Goal: Navigation & Orientation: Understand site structure

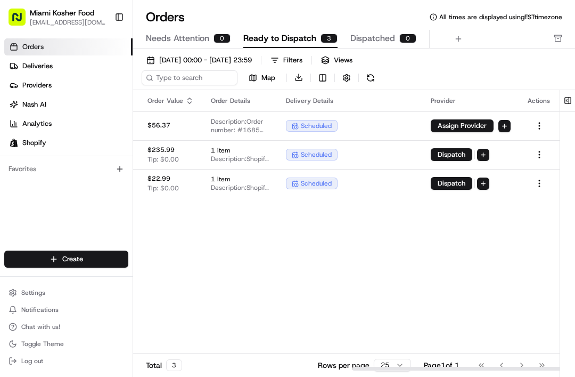
scroll to position [0, 451]
click at [349, 81] on button "button" at bounding box center [346, 77] width 15 height 15
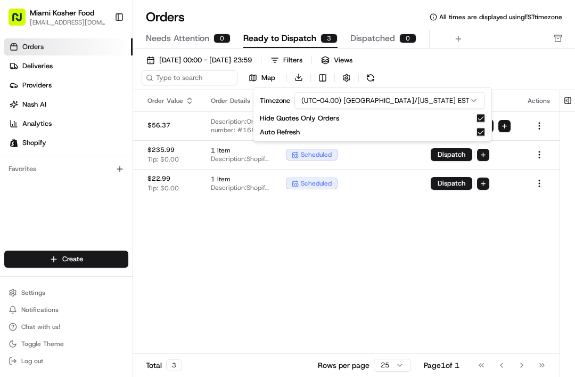
click at [268, 263] on div "Pickup Location Pickup Time Dropoff Location Dropoff Time Order Value Order Det…" at bounding box center [199, 230] width 721 height 281
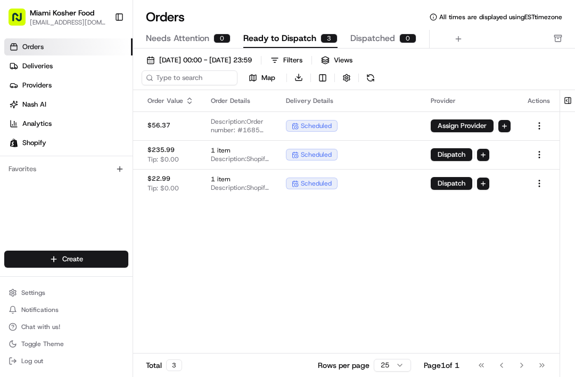
click at [362, 47] on button "Dispatched 0" at bounding box center [383, 39] width 66 height 18
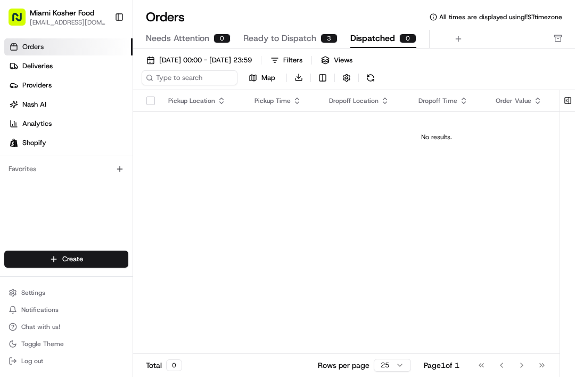
click at [265, 36] on span "Ready to Dispatch" at bounding box center [279, 38] width 73 height 13
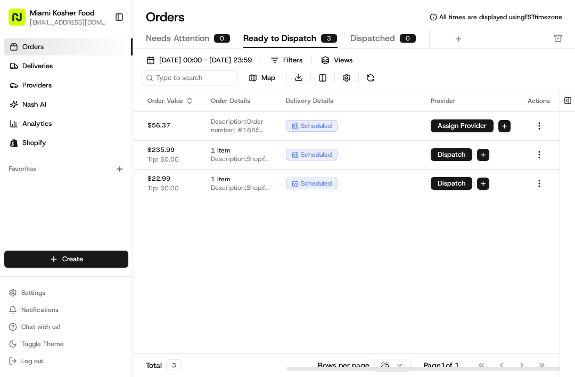
scroll to position [0, 316]
click at [65, 58] on link "Deliveries" at bounding box center [68, 66] width 128 height 17
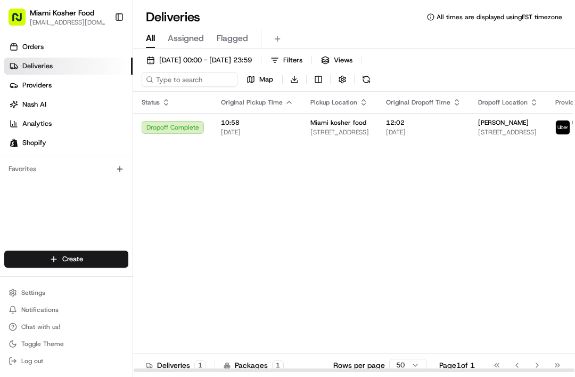
click at [249, 366] on div "Packages 1" at bounding box center [254, 364] width 60 height 11
click at [365, 370] on p "Rows per page" at bounding box center [359, 364] width 52 height 11
click at [422, 368] on button "50" at bounding box center [407, 364] width 37 height 13
click at [427, 373] on div "Deliveries 1 Packages 1 Rows per page 50 Page 1 of 1 Go to first page Go to pre…" at bounding box center [354, 365] width 442 height 24
click at [414, 366] on html "Miami Kosher Food [EMAIL_ADDRESS][DOMAIN_NAME] Toggle Sidebar Orders Deliveries…" at bounding box center [287, 188] width 575 height 377
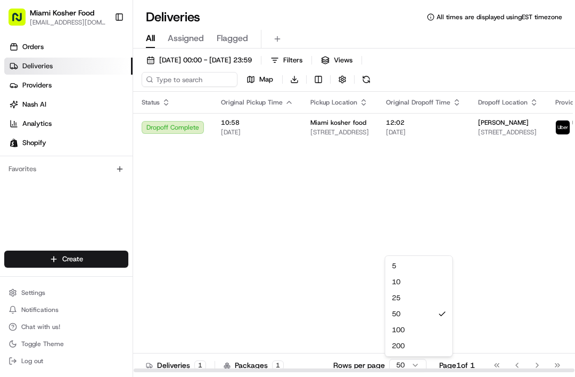
click at [411, 370] on html "Miami Kosher Food [EMAIL_ADDRESS][DOMAIN_NAME] Toggle Sidebar Orders Deliveries…" at bounding box center [287, 188] width 575 height 377
click at [411, 359] on button "50" at bounding box center [407, 364] width 37 height 13
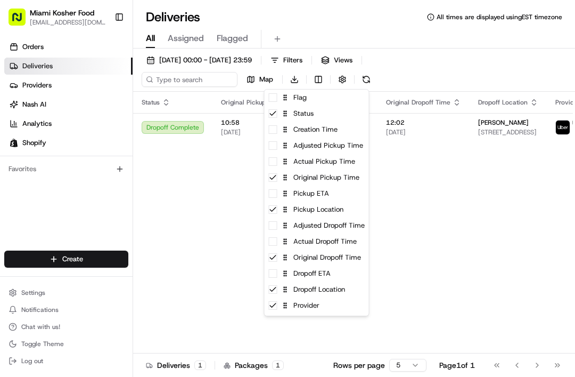
click at [423, 211] on html "Miami Kosher Food [EMAIL_ADDRESS][DOMAIN_NAME] Toggle Sidebar Orders Deliveries…" at bounding box center [287, 188] width 575 height 377
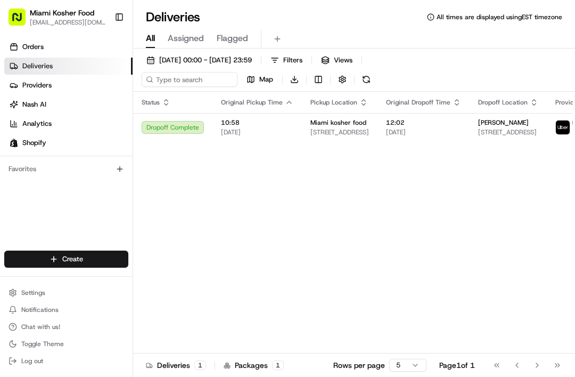
click at [349, 75] on button "button" at bounding box center [342, 79] width 15 height 15
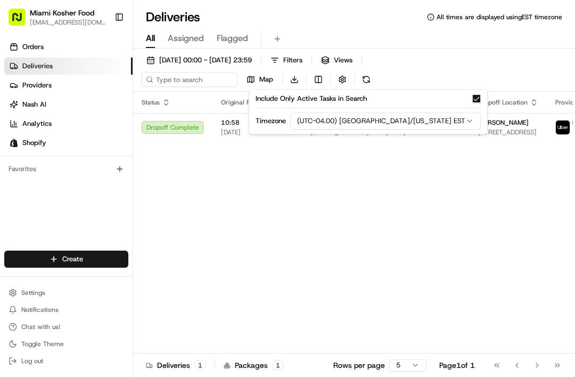
click at [399, 211] on div "Status Original Pickup Time Pickup Location Original Dropoff Time Dropoff Locat…" at bounding box center [402, 232] width 538 height 281
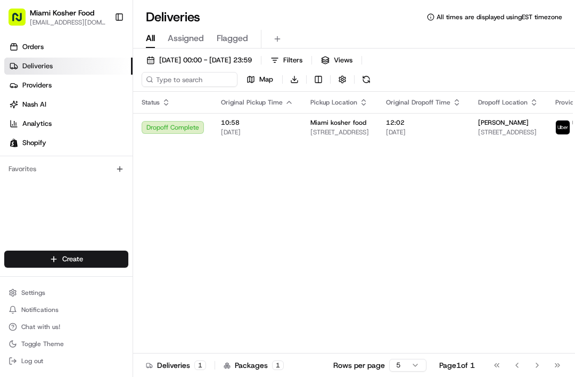
click at [353, 57] on span "Views" at bounding box center [343, 60] width 19 height 10
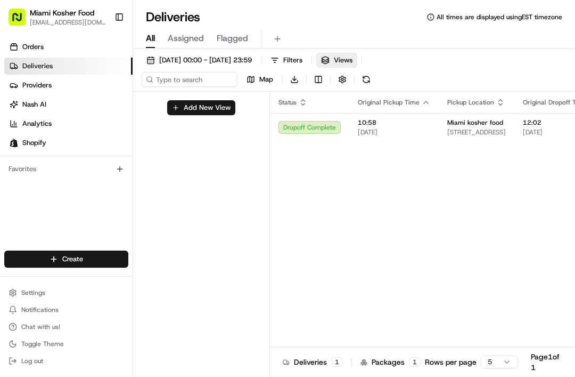
click at [307, 56] on button "Filters" at bounding box center [287, 60] width 42 height 15
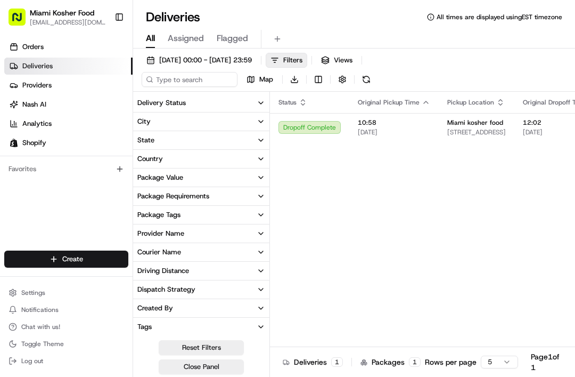
click at [302, 59] on span "Filters" at bounding box center [292, 60] width 19 height 10
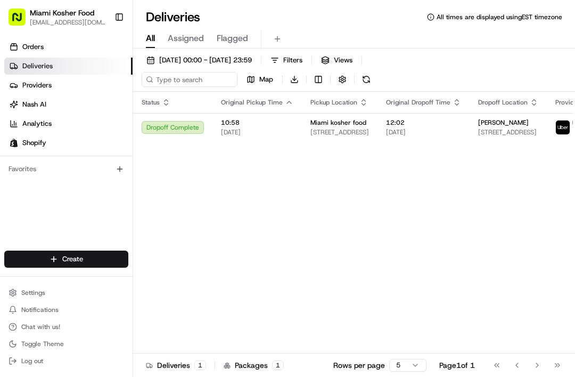
click at [302, 61] on span "Filters" at bounding box center [292, 60] width 19 height 10
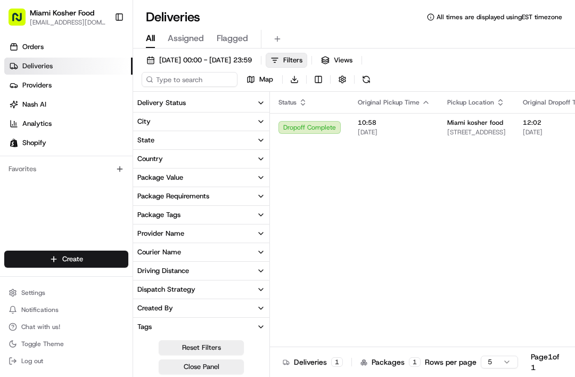
click at [302, 55] on span "Filters" at bounding box center [292, 60] width 19 height 10
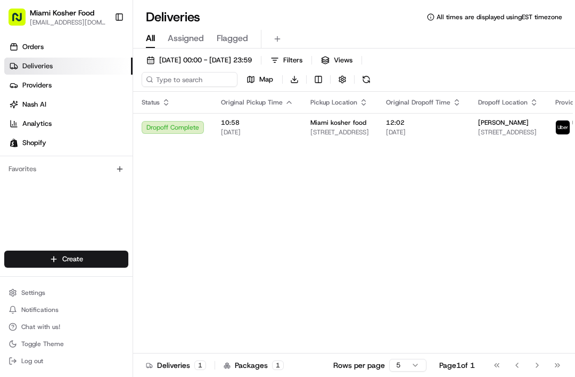
click at [183, 37] on span "Assigned" at bounding box center [186, 38] width 36 height 13
click at [231, 39] on span "Flagged" at bounding box center [232, 38] width 31 height 13
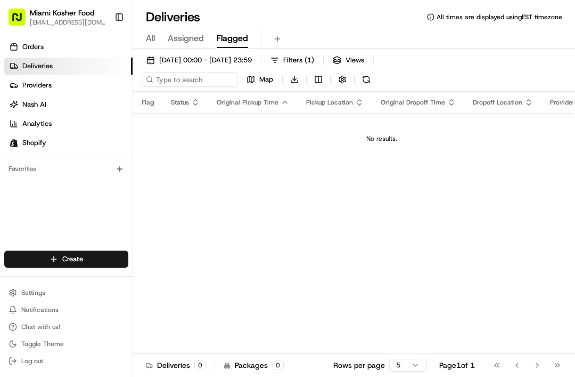
click at [154, 39] on span "All" at bounding box center [150, 38] width 9 height 13
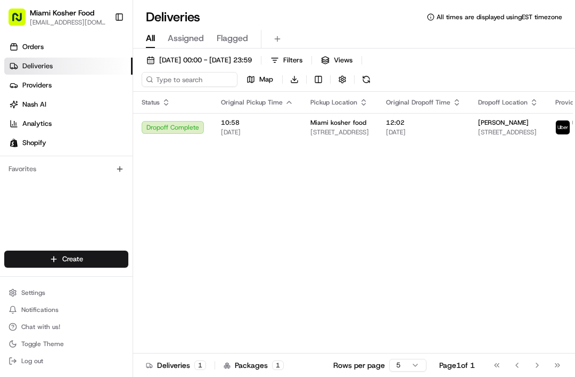
click at [526, 20] on span "All times are displayed using EST timezone" at bounding box center [500, 17] width 126 height 9
click at [439, 15] on span "All times are displayed using EST timezone" at bounding box center [500, 17] width 126 height 9
click at [66, 82] on link "Providers" at bounding box center [68, 85] width 128 height 17
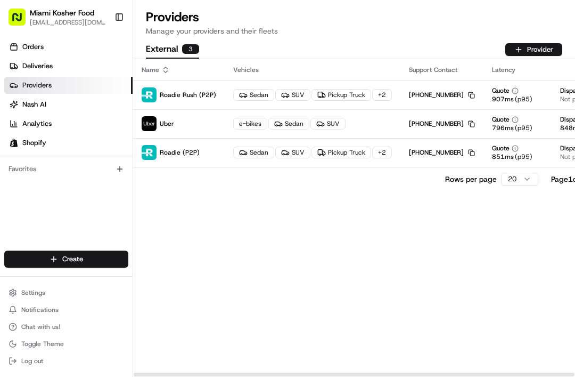
click at [20, 68] on link "Deliveries" at bounding box center [68, 66] width 128 height 17
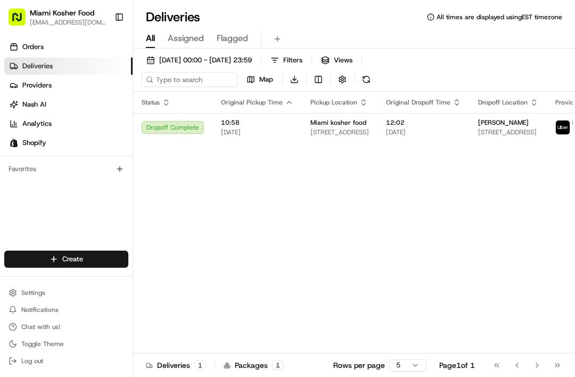
click at [28, 42] on link "Orders" at bounding box center [68, 46] width 128 height 17
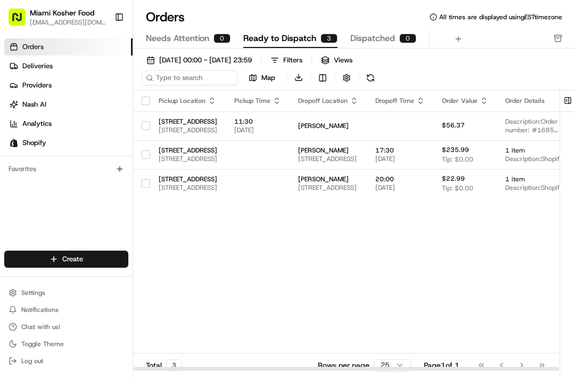
click at [187, 36] on span "Needs Attention" at bounding box center [177, 38] width 63 height 13
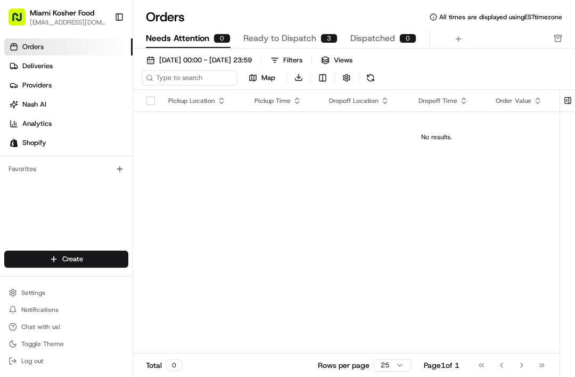
click at [372, 35] on span "Dispatched" at bounding box center [372, 38] width 45 height 13
click at [294, 39] on span "Ready to Dispatch" at bounding box center [279, 38] width 73 height 13
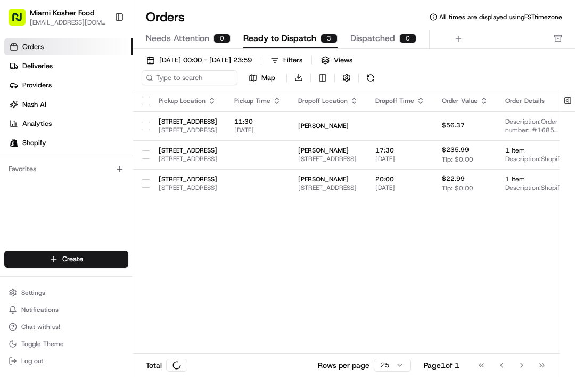
click at [29, 291] on span "Settings" at bounding box center [33, 292] width 24 height 9
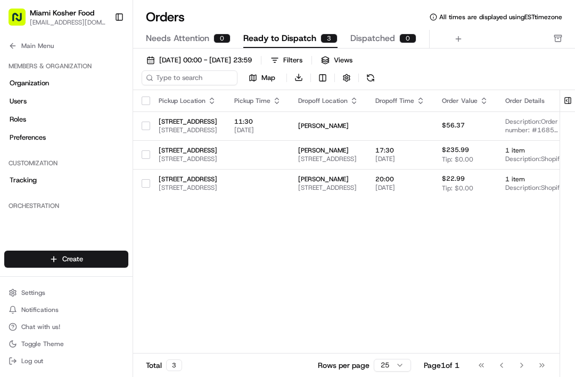
click at [29, 308] on span "Notifications" at bounding box center [39, 309] width 37 height 9
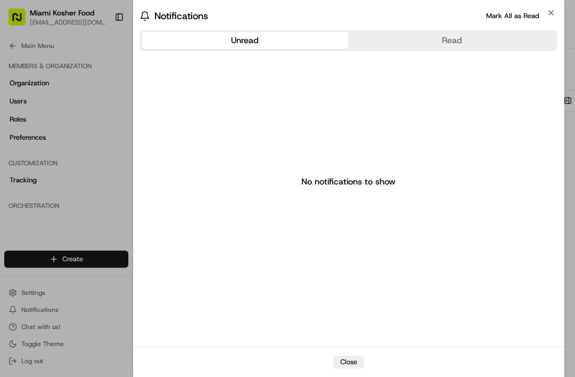
click at [553, 15] on icon "button" at bounding box center [551, 13] width 9 height 9
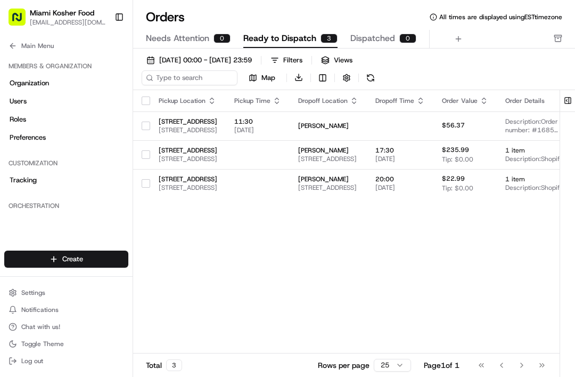
click at [26, 47] on span "Main Menu" at bounding box center [37, 46] width 32 height 9
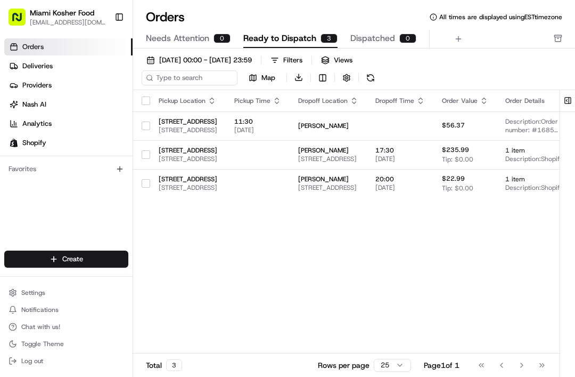
click at [20, 62] on link "Deliveries" at bounding box center [68, 66] width 128 height 17
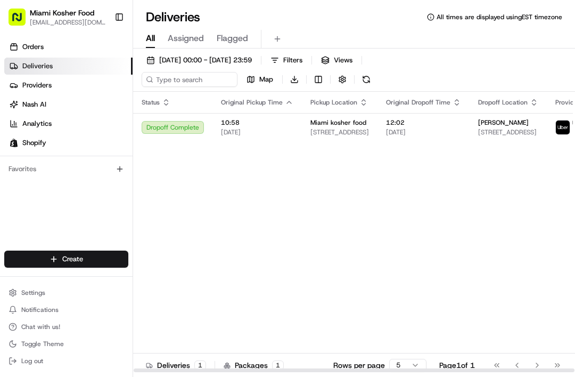
click at [28, 73] on link "Deliveries" at bounding box center [68, 66] width 128 height 17
click at [29, 75] on ul "Orders Deliveries Providers [PERSON_NAME] Analytics Shopify" at bounding box center [68, 94] width 128 height 113
click at [30, 80] on span "Providers" at bounding box center [36, 85] width 29 height 10
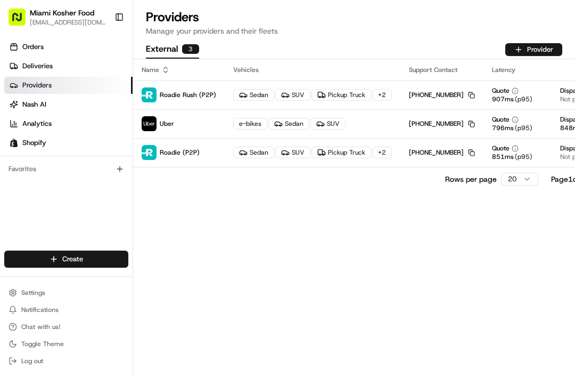
click at [34, 120] on span "Analytics" at bounding box center [36, 124] width 29 height 10
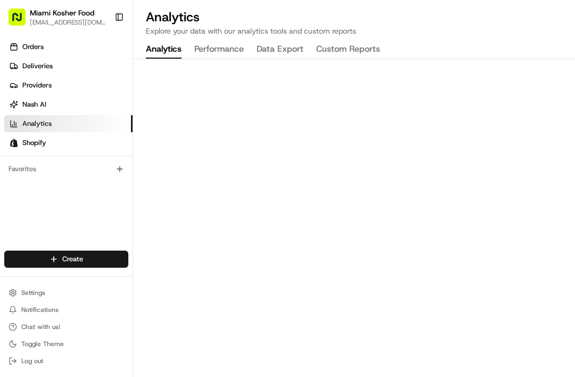
click at [24, 64] on span "Deliveries" at bounding box center [37, 66] width 30 height 10
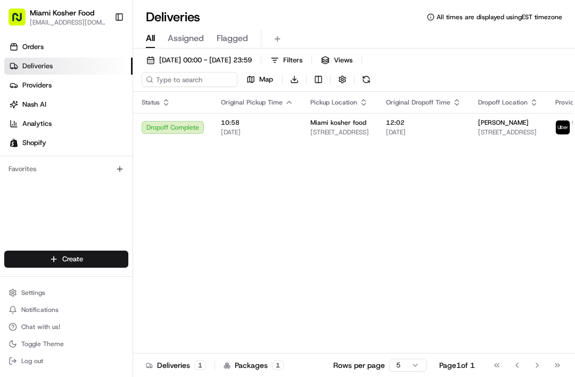
click at [34, 68] on span "Deliveries" at bounding box center [37, 66] width 30 height 10
